Goal: Transaction & Acquisition: Purchase product/service

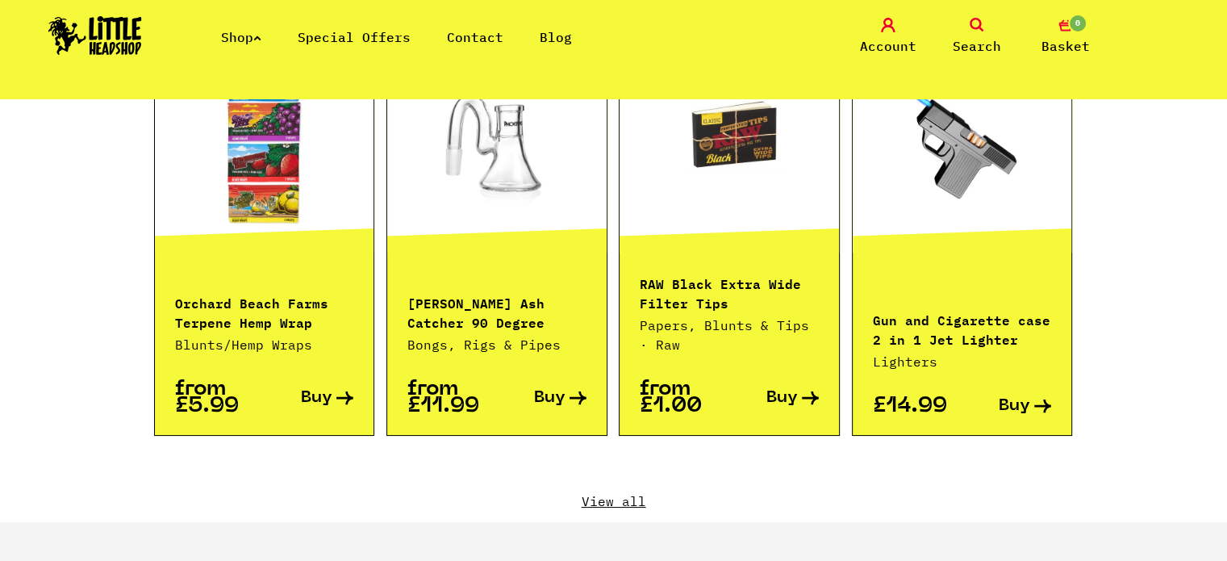
scroll to position [1775, 0]
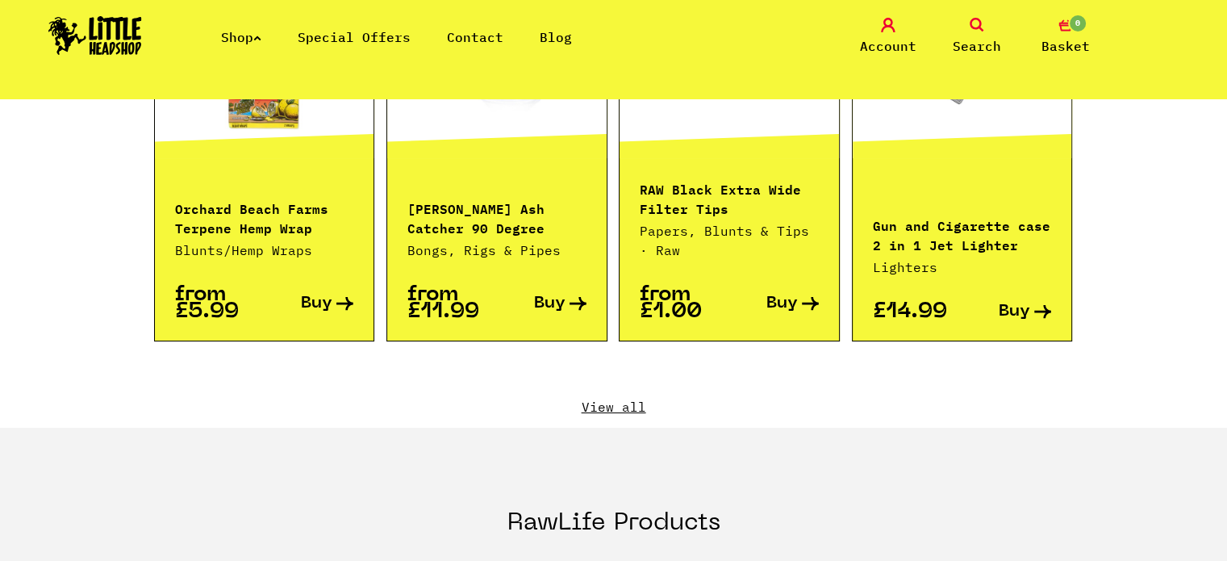
click at [587, 398] on link "View all" at bounding box center [614, 407] width 920 height 18
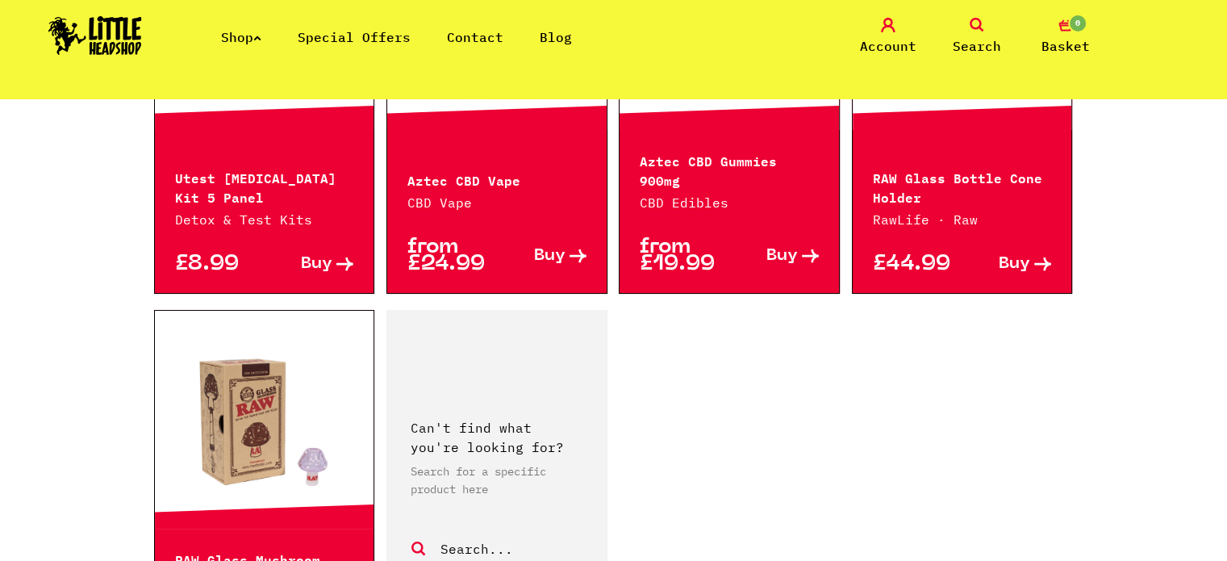
scroll to position [2340, 0]
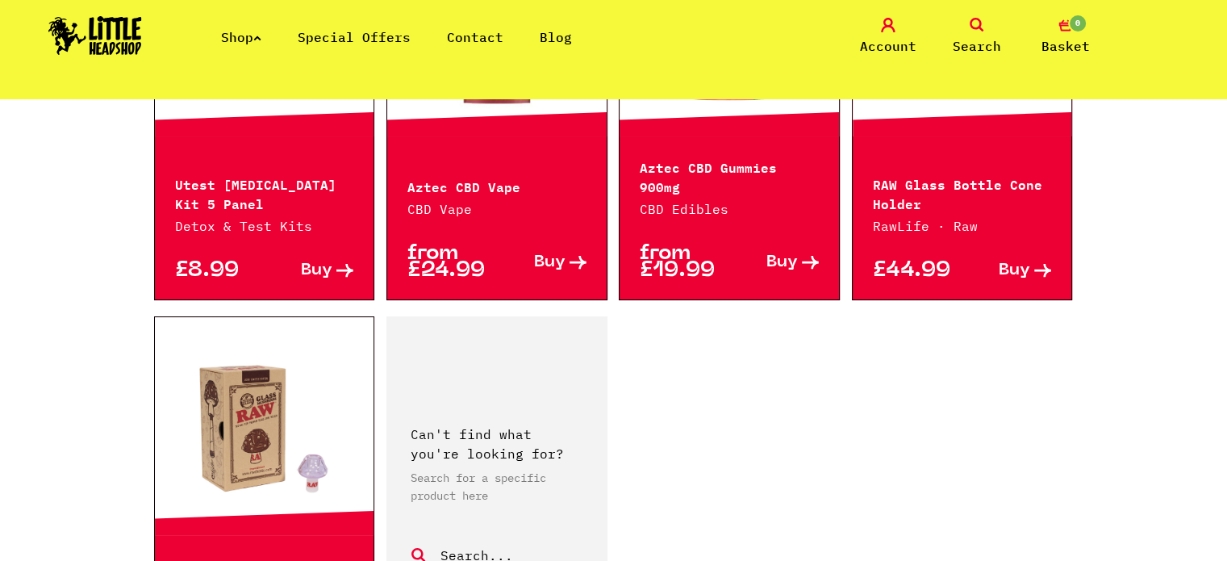
click at [981, 24] on icon at bounding box center [977, 25] width 15 height 15
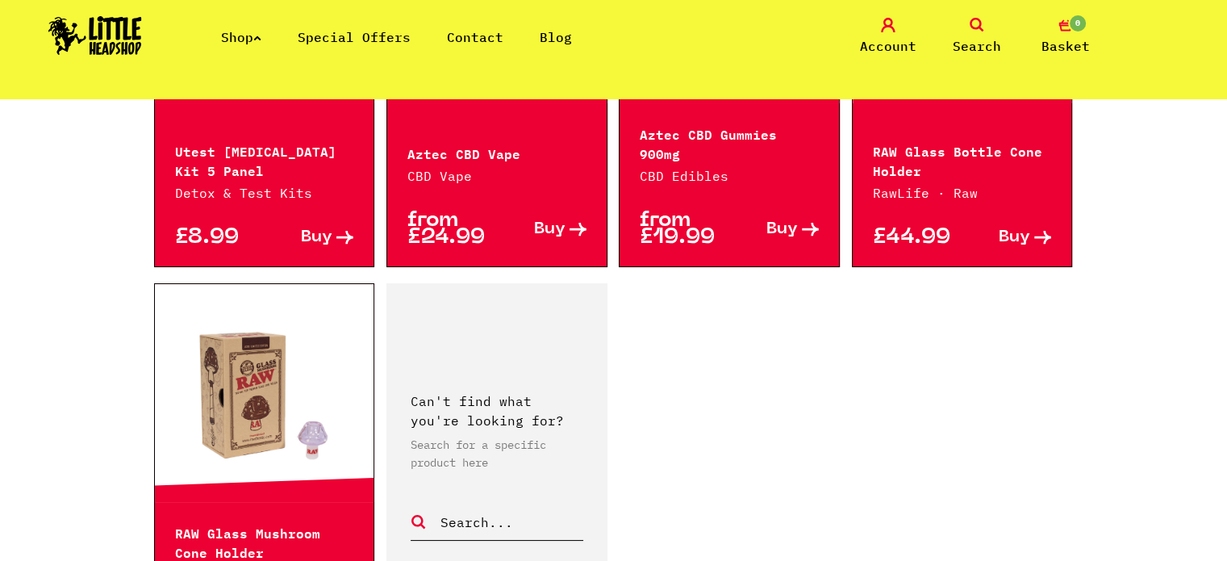
scroll to position [2377, 0]
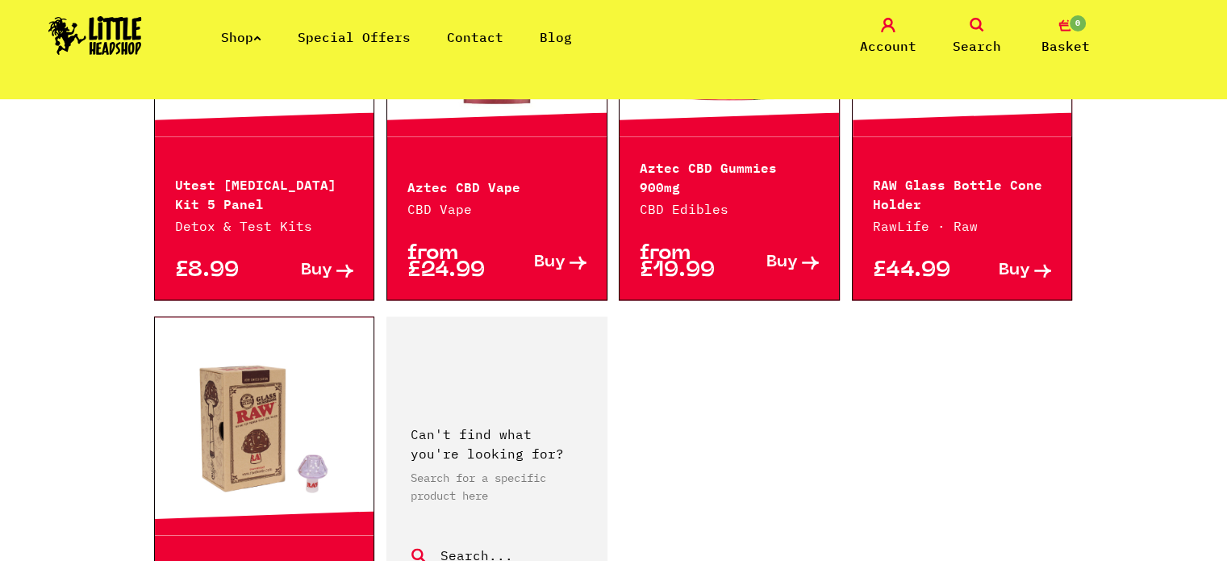
click at [937, 18] on link "Search" at bounding box center [977, 37] width 81 height 38
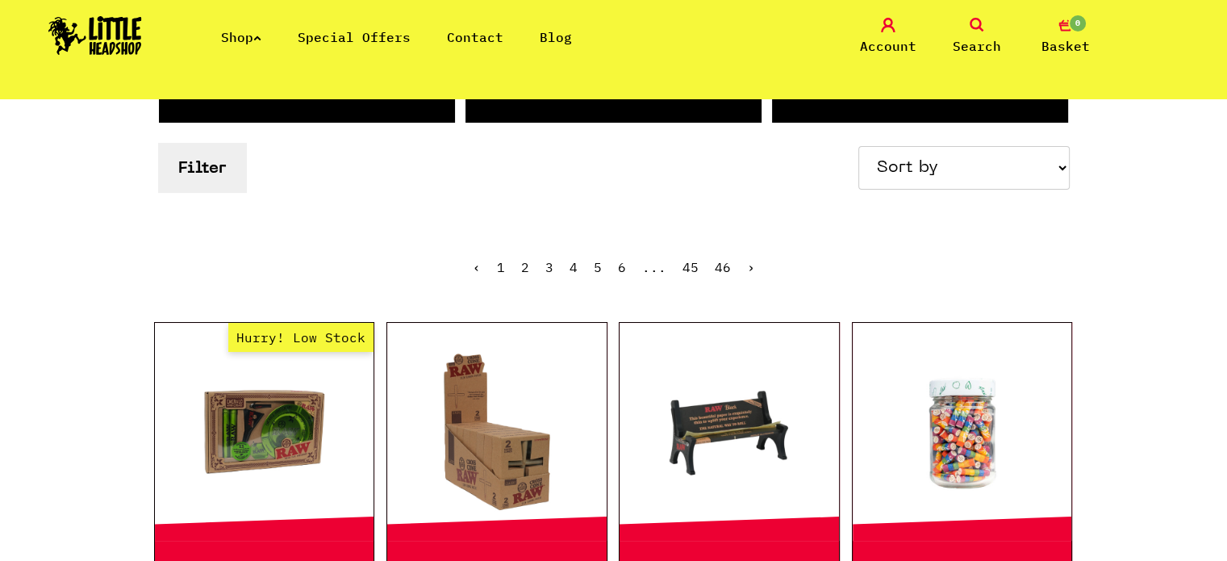
scroll to position [0, 0]
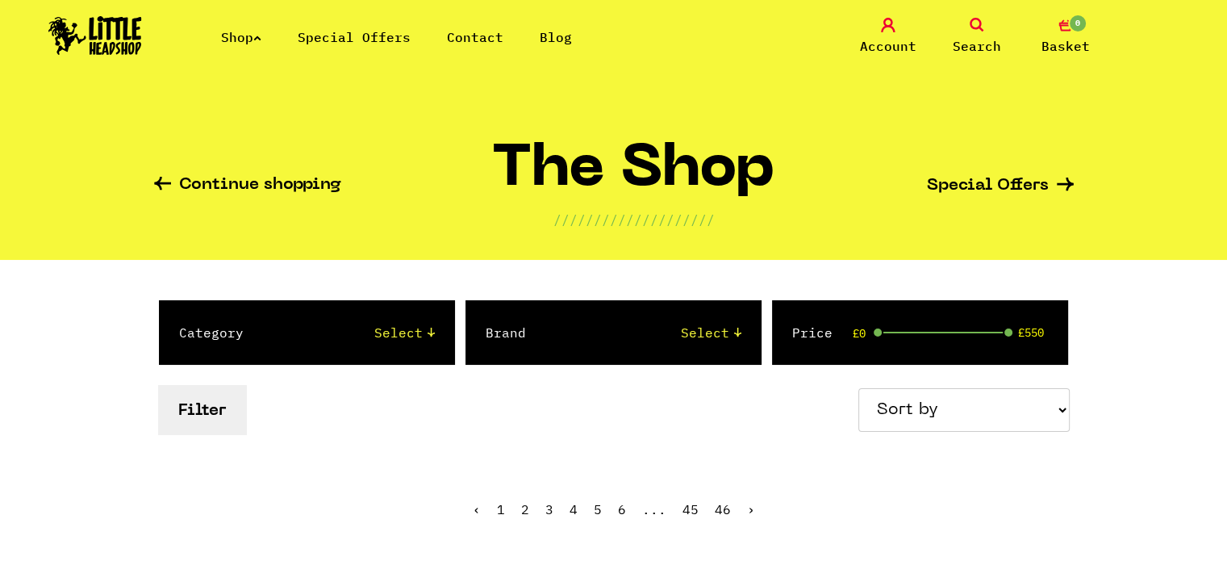
click at [968, 38] on span "Search" at bounding box center [977, 45] width 48 height 19
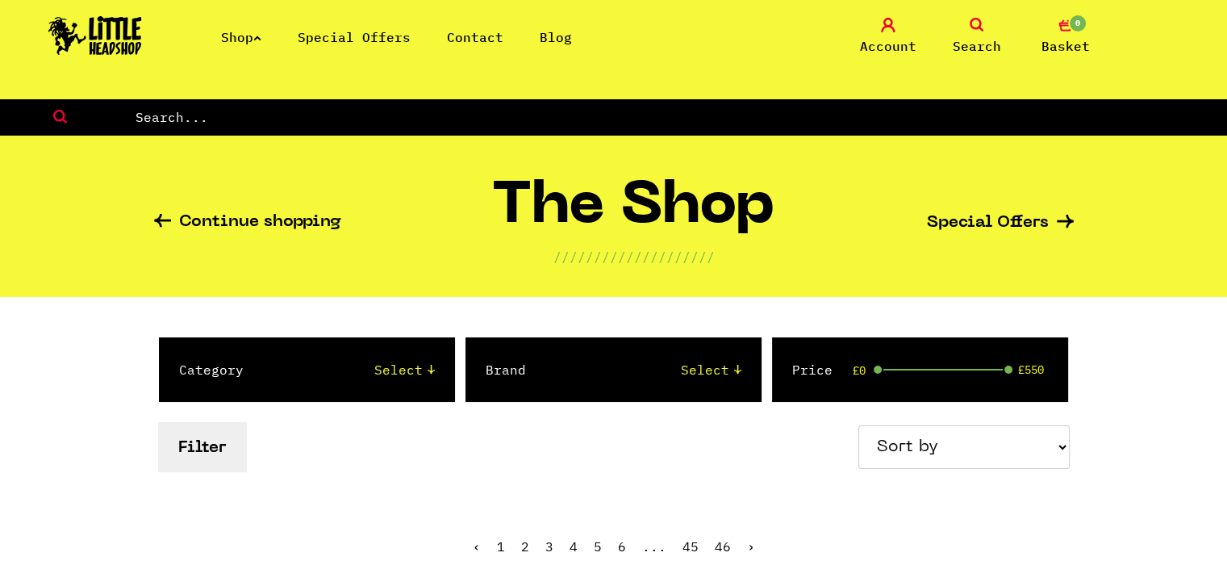
click at [746, 117] on input "text" at bounding box center [680, 117] width 1093 height 21
type input "pearl"
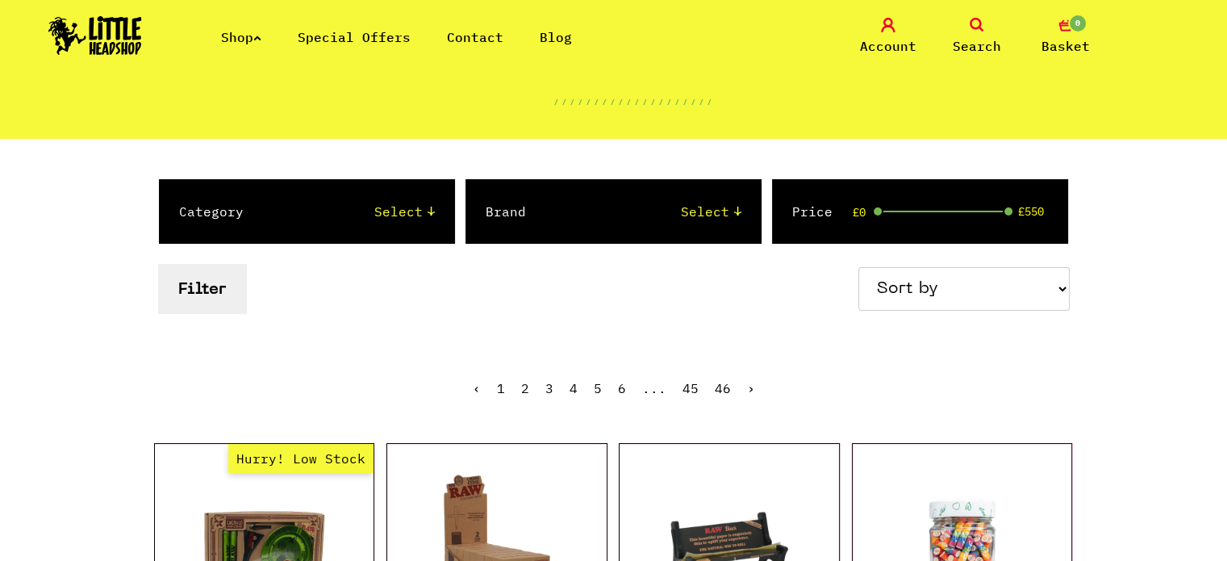
scroll to position [81, 0]
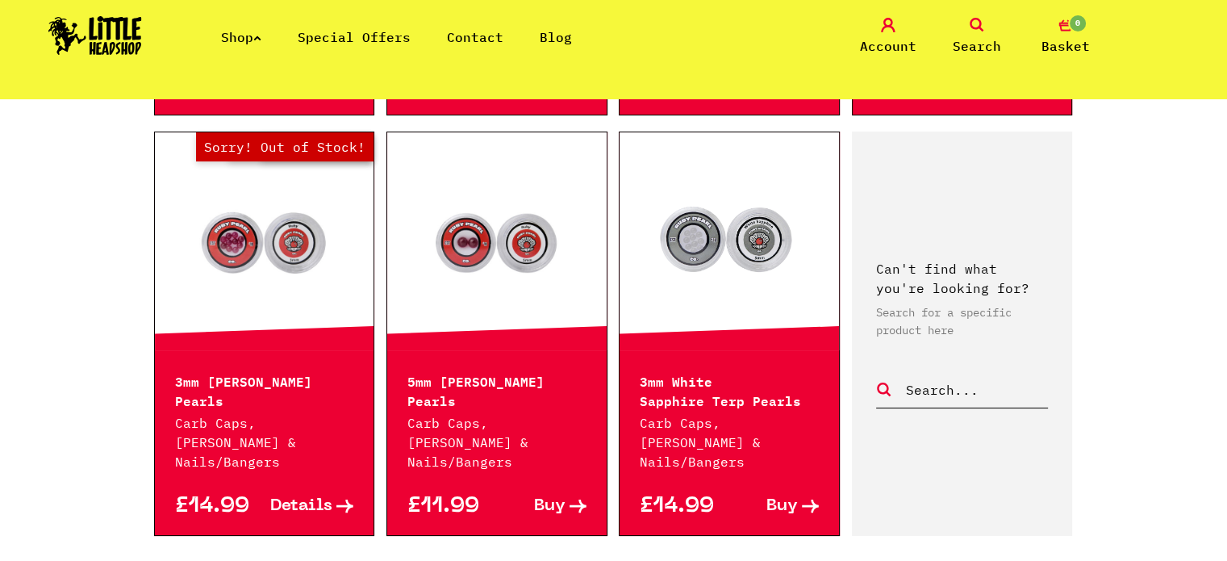
scroll to position [1210, 0]
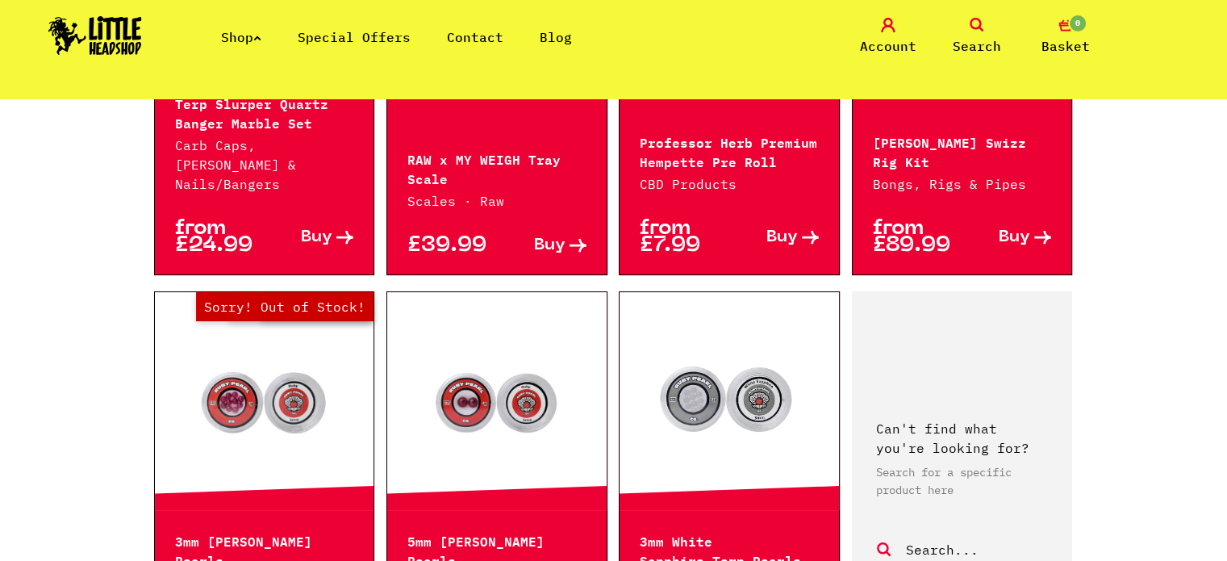
click at [972, 38] on span "Search" at bounding box center [977, 45] width 48 height 19
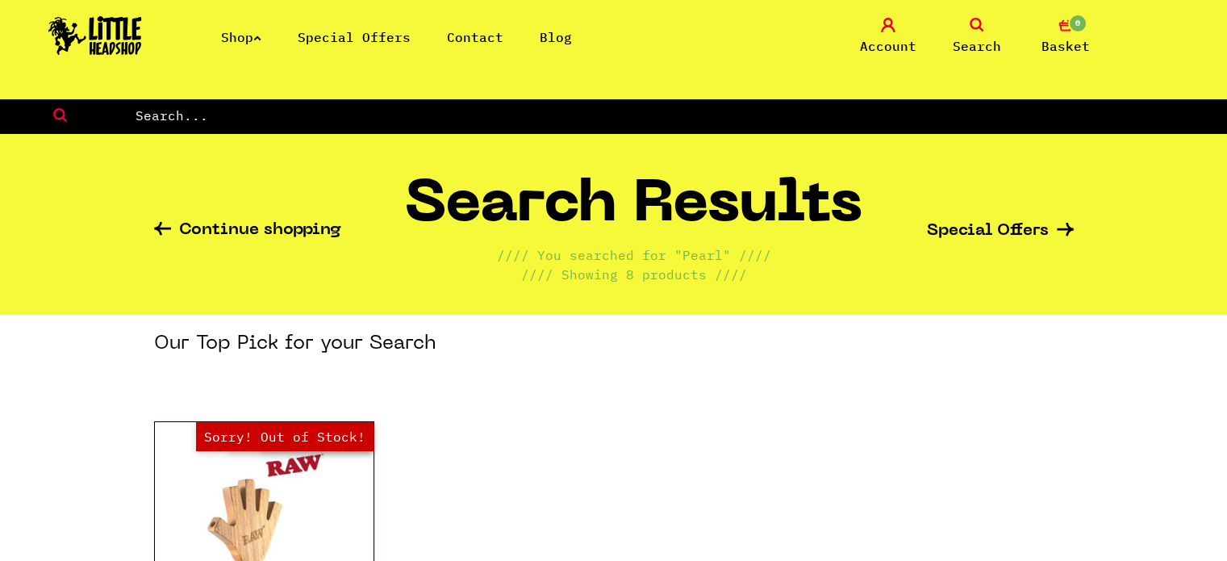
scroll to position [0, 0]
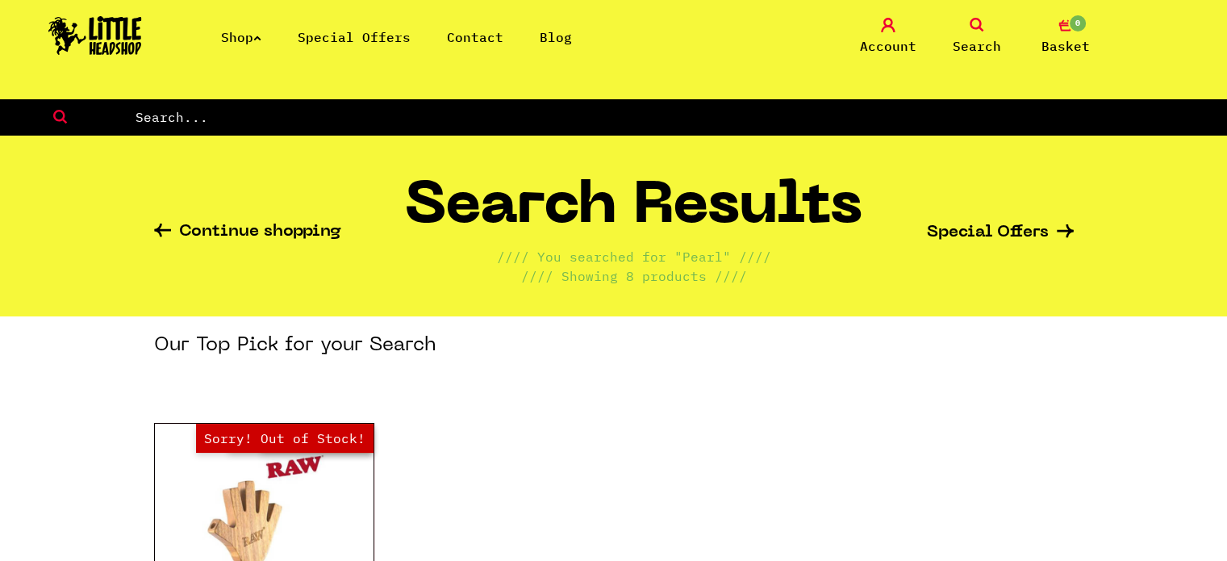
click at [216, 116] on input "text" at bounding box center [680, 117] width 1093 height 21
type input "[PERSON_NAME]"
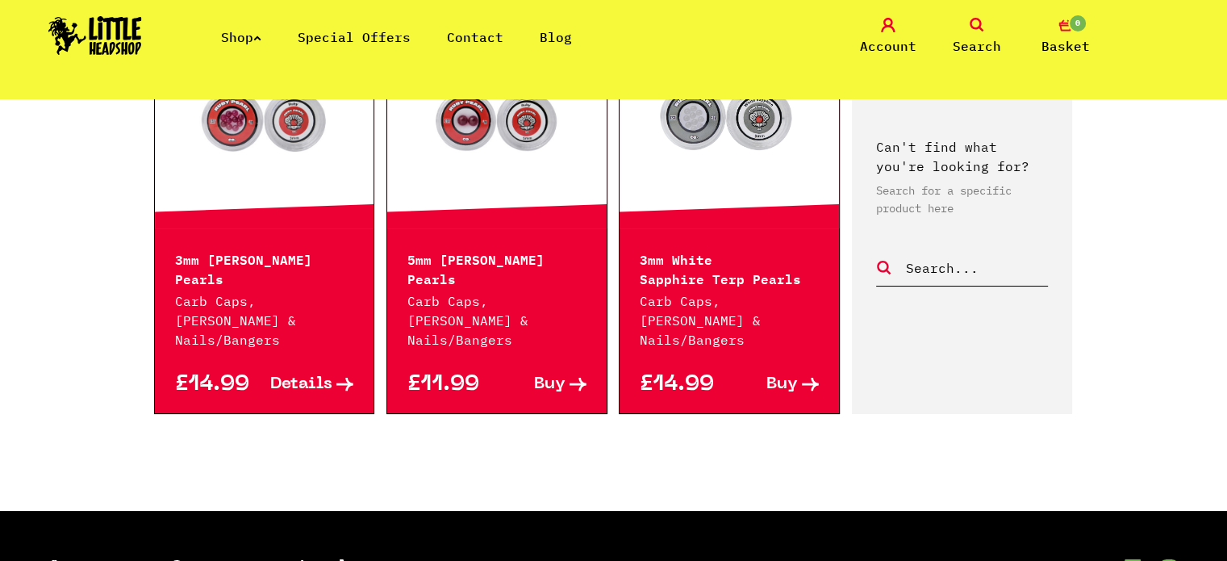
scroll to position [888, 0]
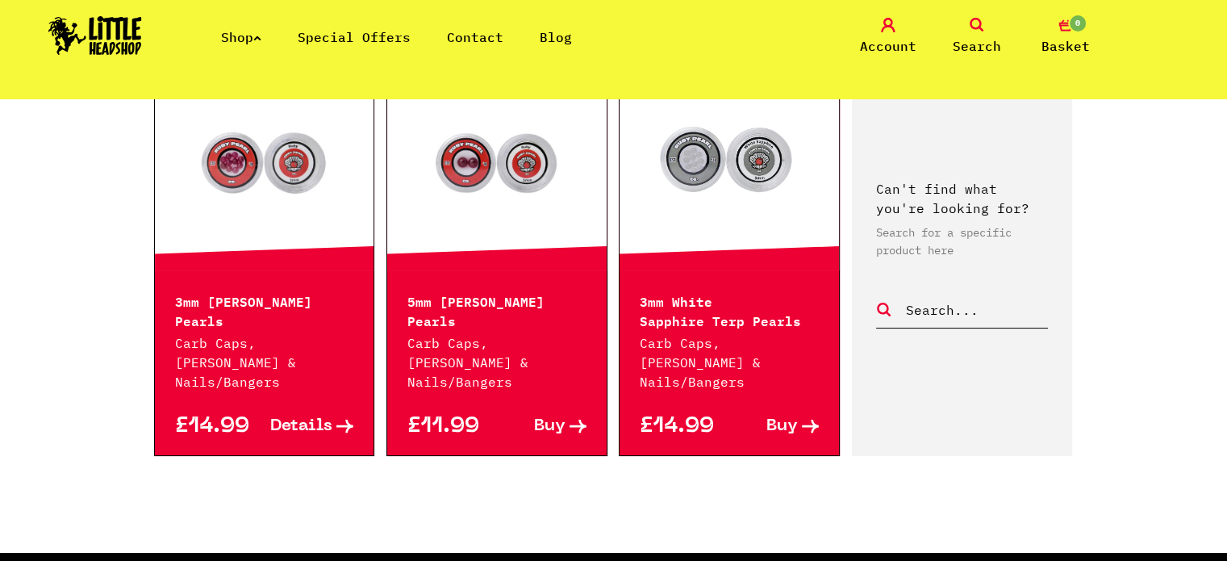
click at [513, 138] on link at bounding box center [496, 161] width 219 height 161
